Goal: Transaction & Acquisition: Purchase product/service

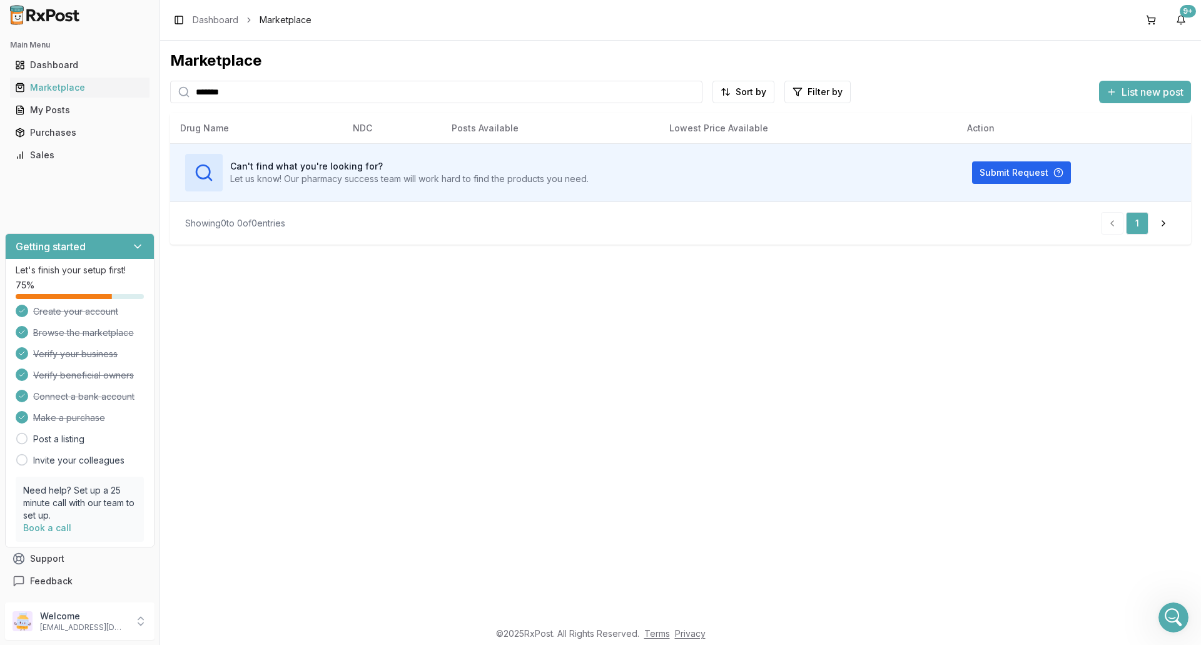
scroll to position [9473, 0]
drag, startPoint x: 268, startPoint y: 101, endPoint x: 118, endPoint y: 104, distance: 149.5
click at [126, 104] on div "Main Menu Dashboard Marketplace My Posts Purchases Sales Getting started Let's …" at bounding box center [600, 322] width 1201 height 645
type input "*******"
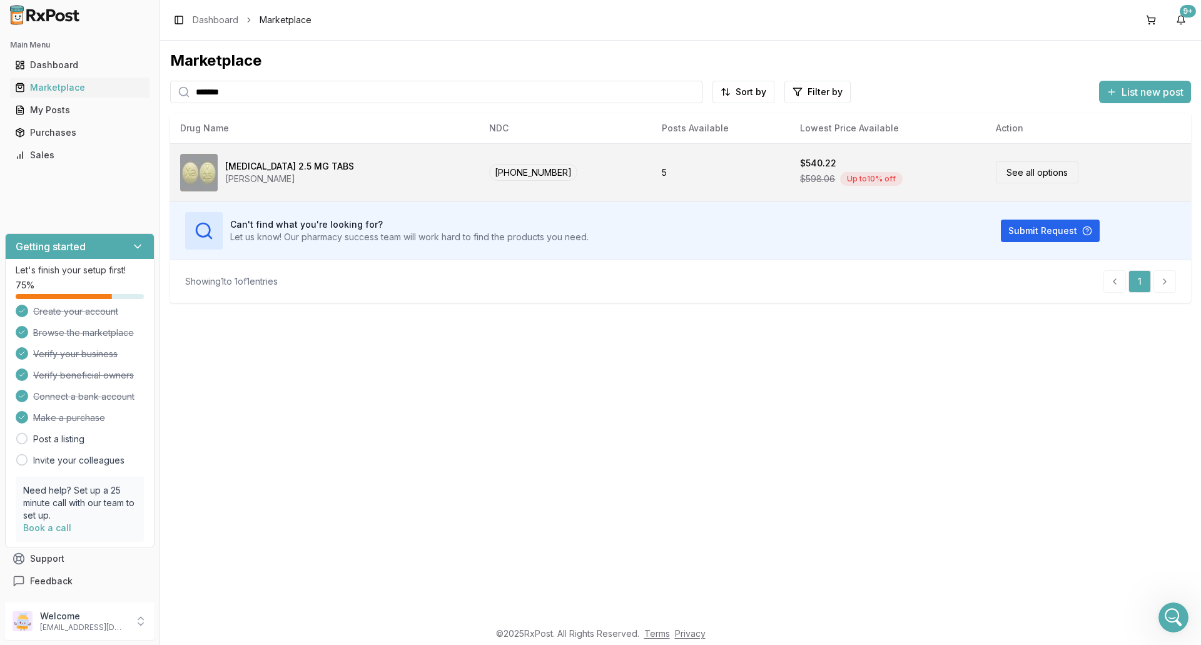
click at [246, 166] on div "[MEDICAL_DATA] 2.5 MG TABS" at bounding box center [289, 166] width 129 height 13
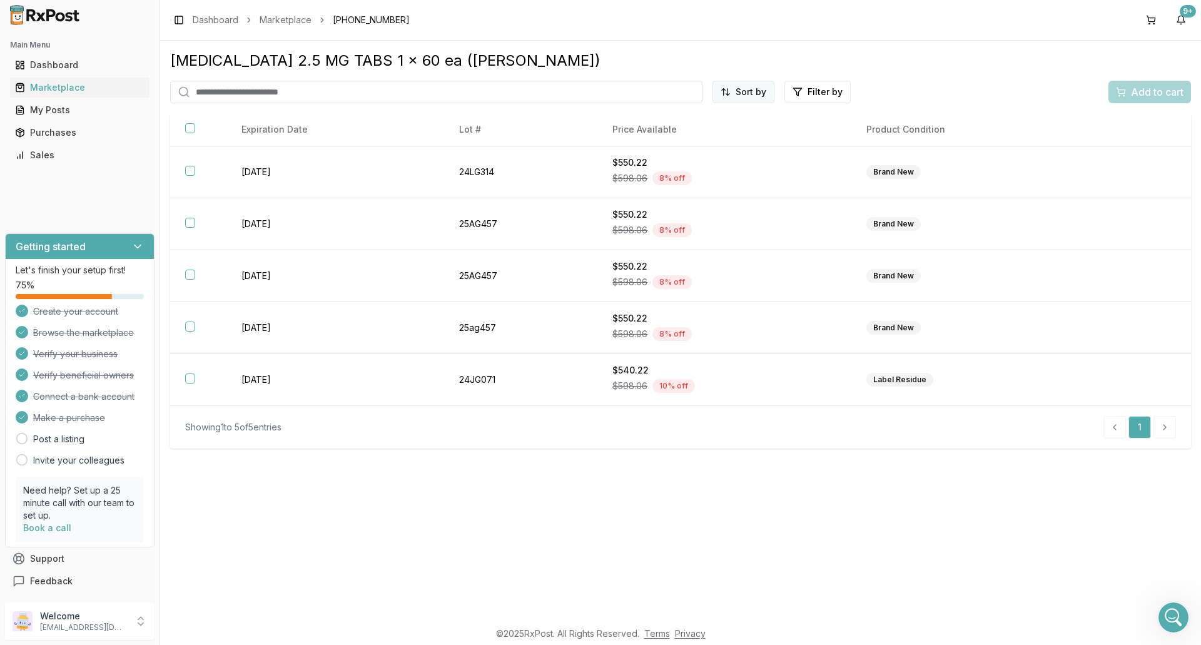
click at [738, 93] on html "Main Menu Dashboard Marketplace My Posts Purchases Sales Getting started Let's …" at bounding box center [600, 322] width 1201 height 645
click at [734, 138] on div "Price (Low to High)" at bounding box center [713, 139] width 119 height 20
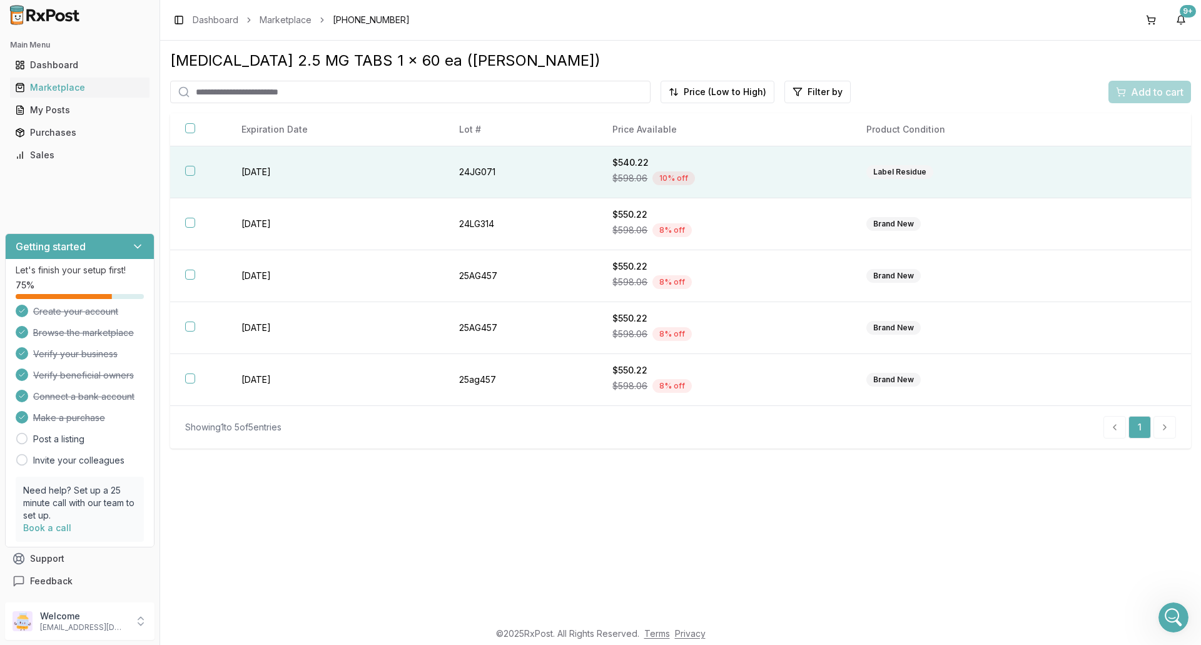
click at [730, 176] on div "$598.06 10 % off" at bounding box center [724, 178] width 224 height 19
click at [1166, 99] on button "Add to cart" at bounding box center [1149, 92] width 83 height 23
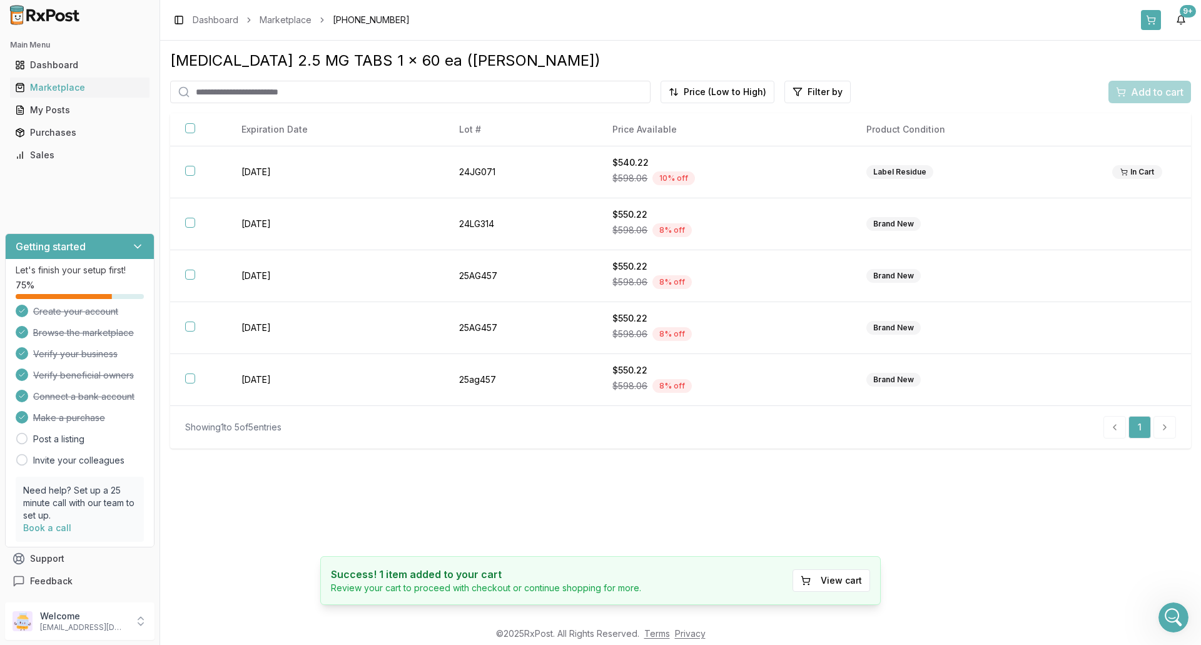
click at [1156, 21] on button at bounding box center [1151, 20] width 20 height 20
